Goal: Information Seeking & Learning: Learn about a topic

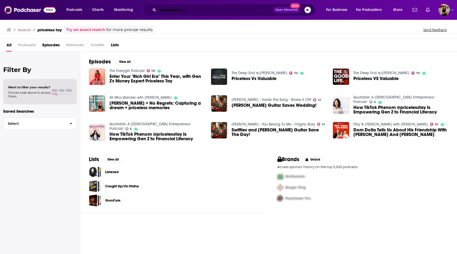
click at [204, 9] on input "priceless tay" at bounding box center [215, 10] width 115 height 9
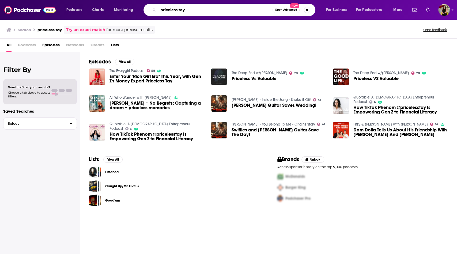
drag, startPoint x: 203, startPoint y: 9, endPoint x: 156, endPoint y: 10, distance: 47.7
click at [156, 10] on div "priceless tay Open Advanced New" at bounding box center [229, 10] width 172 height 12
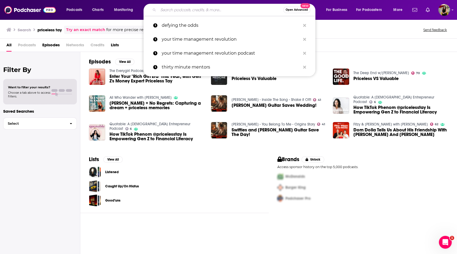
paste input "Your Time Management Revolution Podcast"
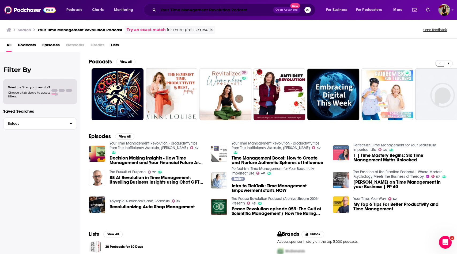
click at [252, 10] on input "Your Time Management Revolution Podcast" at bounding box center [215, 10] width 115 height 9
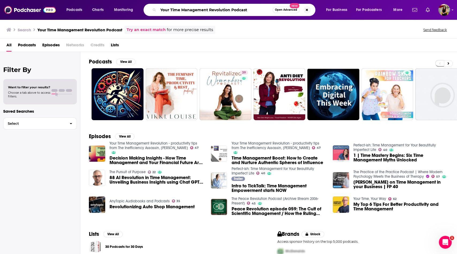
drag, startPoint x: 252, startPoint y: 10, endPoint x: 231, endPoint y: 10, distance: 21.7
click at [231, 10] on input "Your Time Management Revolution Podcast" at bounding box center [215, 10] width 114 height 9
type input "Your Time Management Revolution"
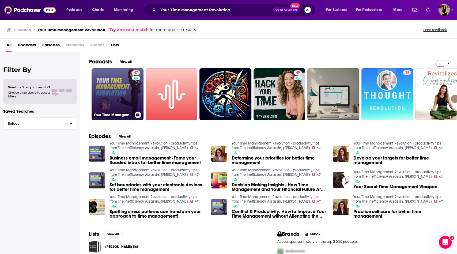
click at [122, 103] on link "47 Your Time Management Revolution - productivity tips from The Inefficiency As…" at bounding box center [118, 94] width 52 height 52
